Goal: Complete Application Form: Complete application form

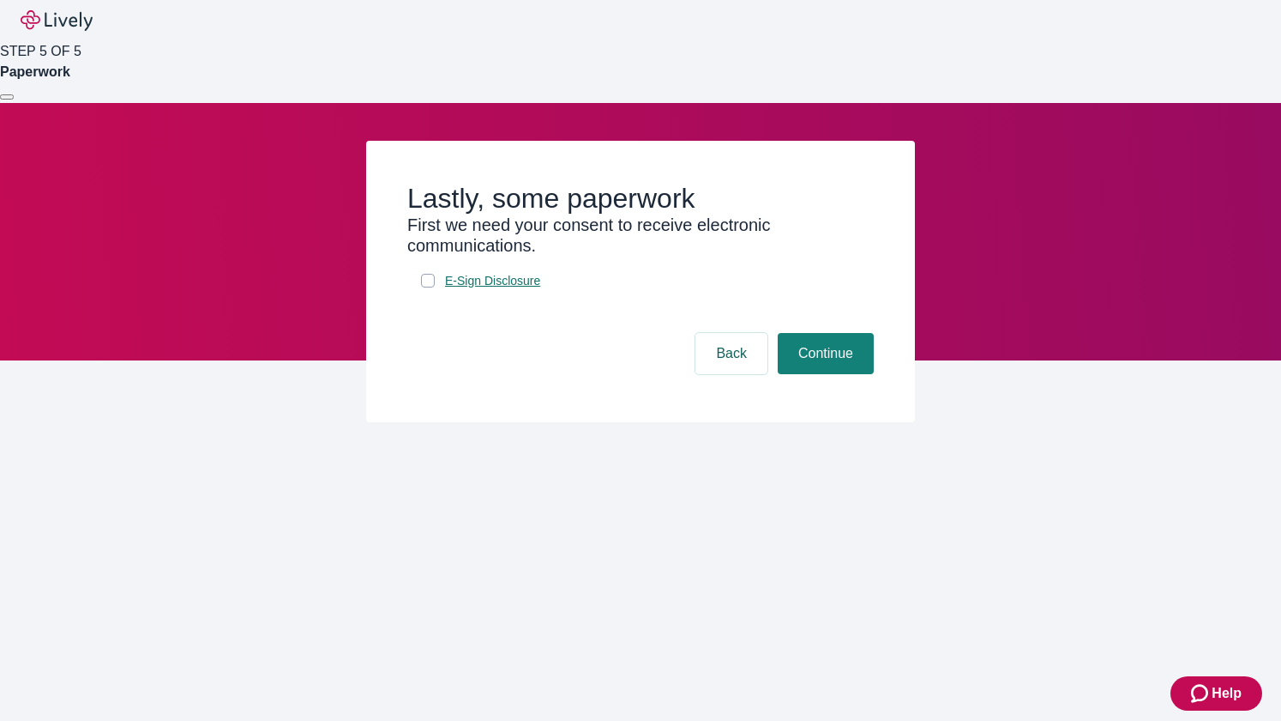
drag, startPoint x: 421, startPoint y: 386, endPoint x: 488, endPoint y: 395, distance: 67.6
click at [422, 287] on input "E-Sign Disclosure" at bounding box center [428, 281] width 14 height 14
checkbox input "true"
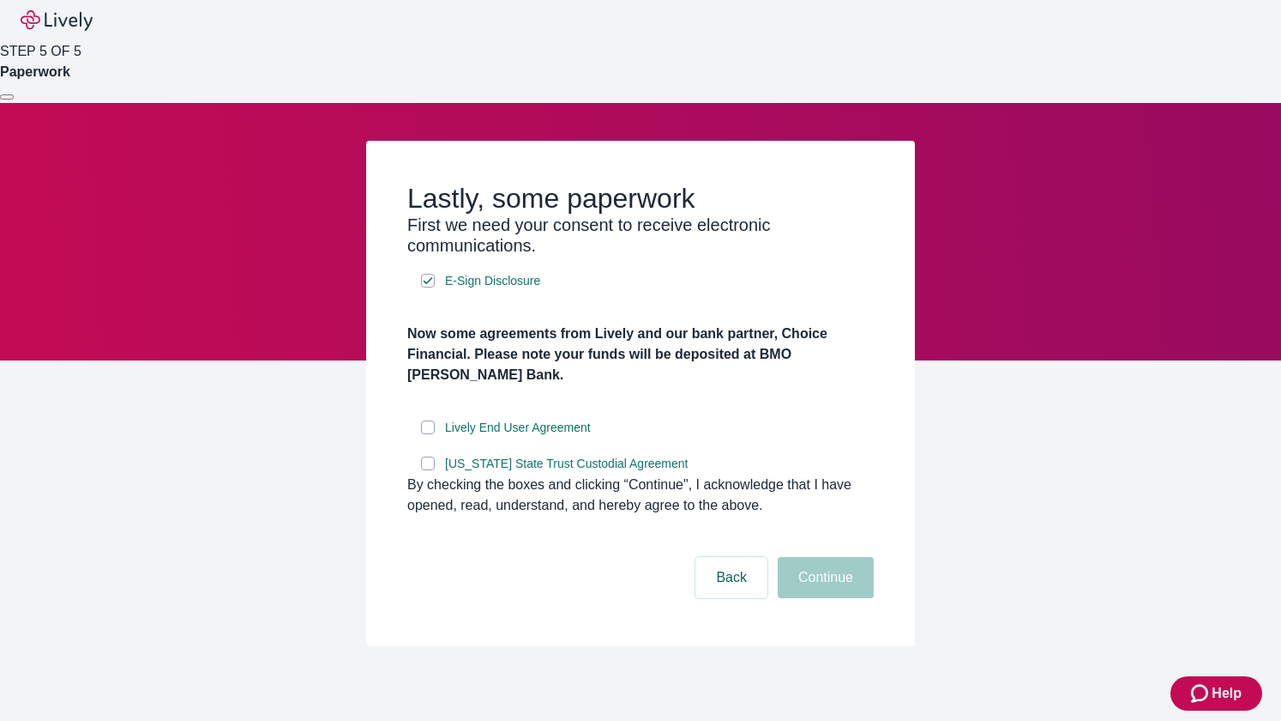
click at [425, 434] on input "Lively End User Agreement" at bounding box center [428, 427] width 14 height 14
checkbox input "true"
drag, startPoint x: 430, startPoint y: 555, endPoint x: 449, endPoint y: 566, distance: 21.9
click at [431, 470] on input "Wyoming State Trust Custodial Agreement" at bounding box center [428, 463] width 14 height 14
checkbox input "true"
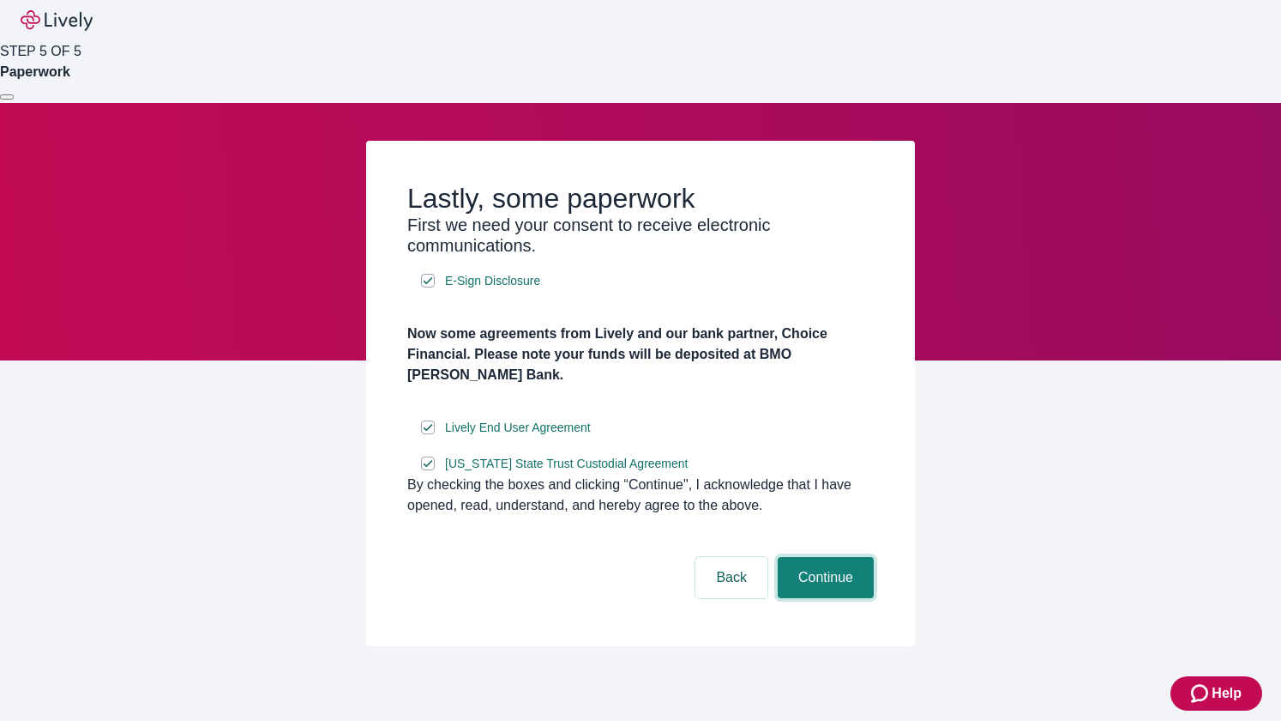
click at [869, 598] on button "Continue" at bounding box center [826, 577] width 96 height 41
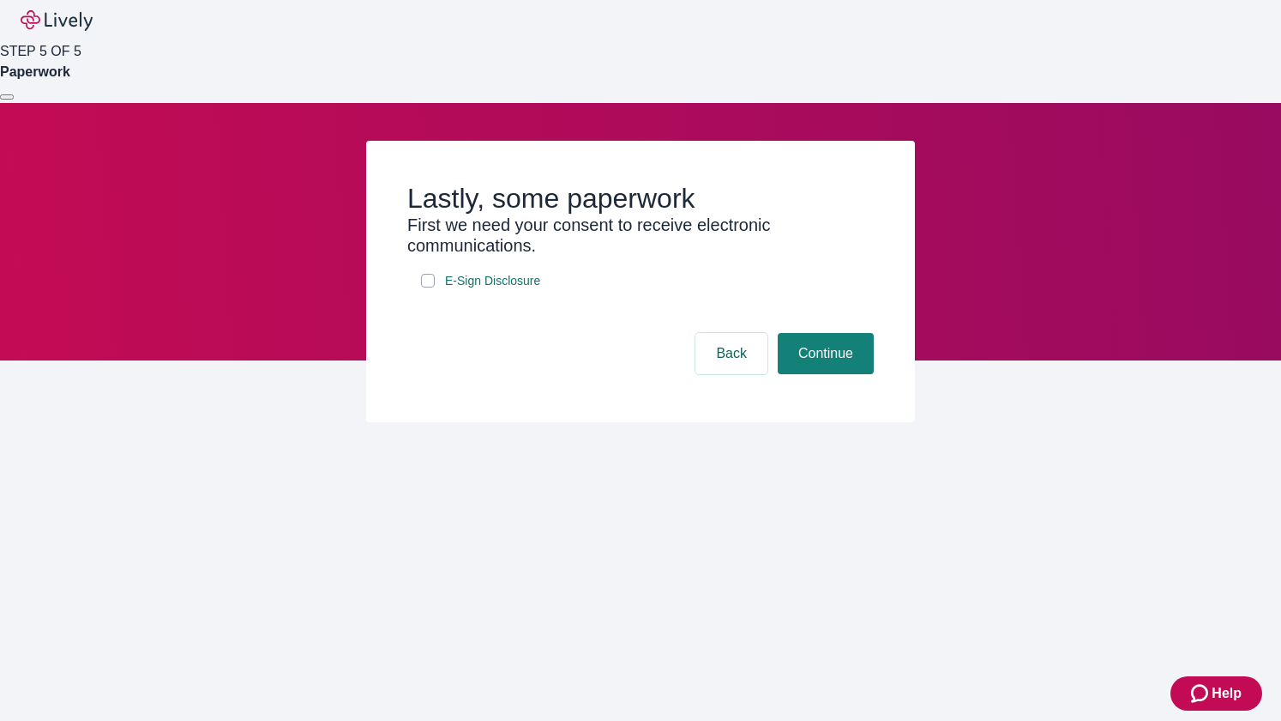
click at [7, 97] on div at bounding box center [7, 97] width 0 height 0
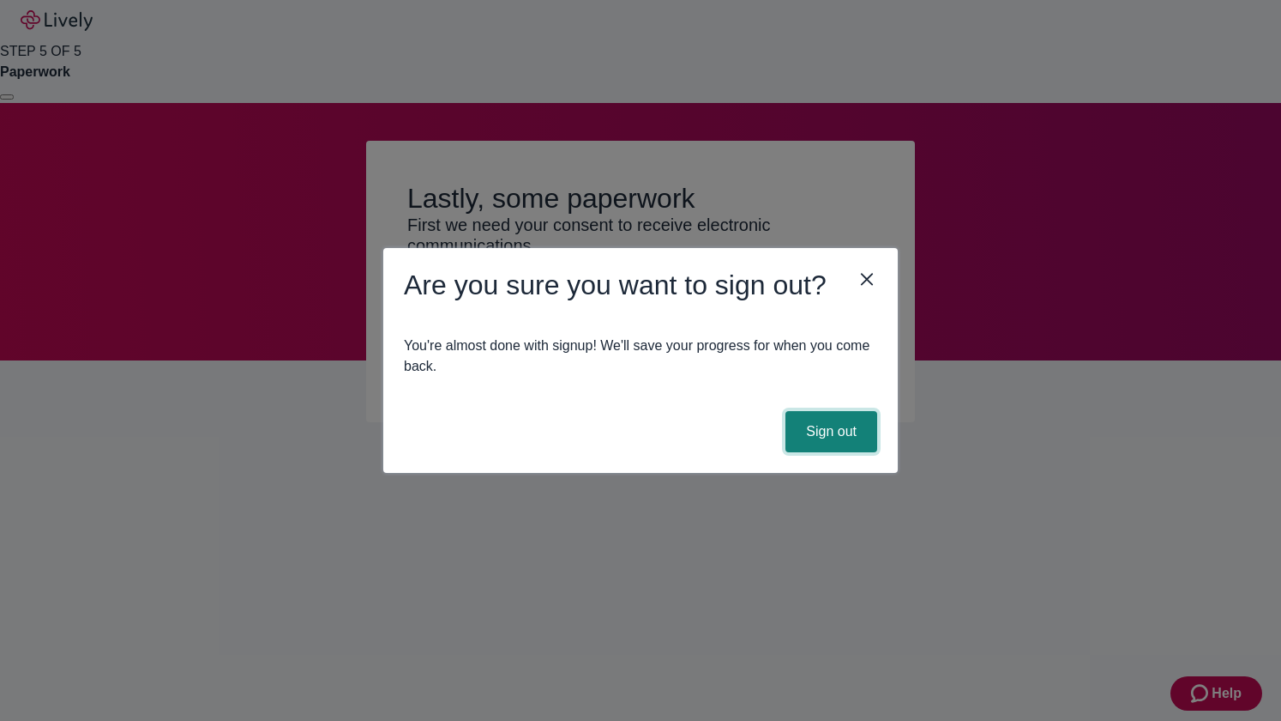
click at [849, 412] on button "Sign out" at bounding box center [832, 431] width 92 height 41
